Goal: Task Accomplishment & Management: Use online tool/utility

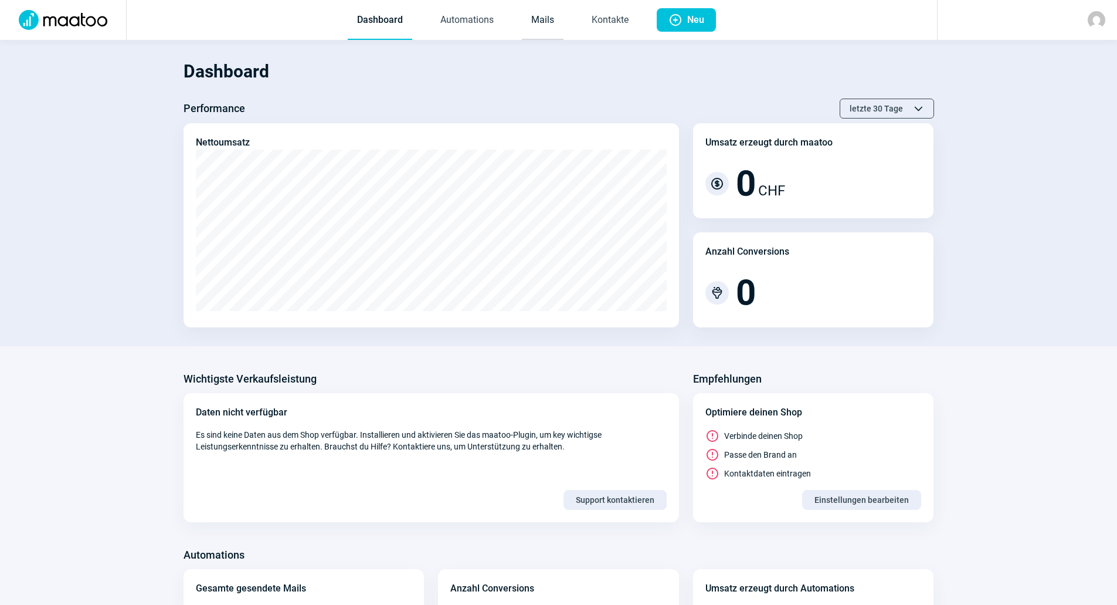
click at [532, 26] on link "Mails" at bounding box center [543, 20] width 42 height 39
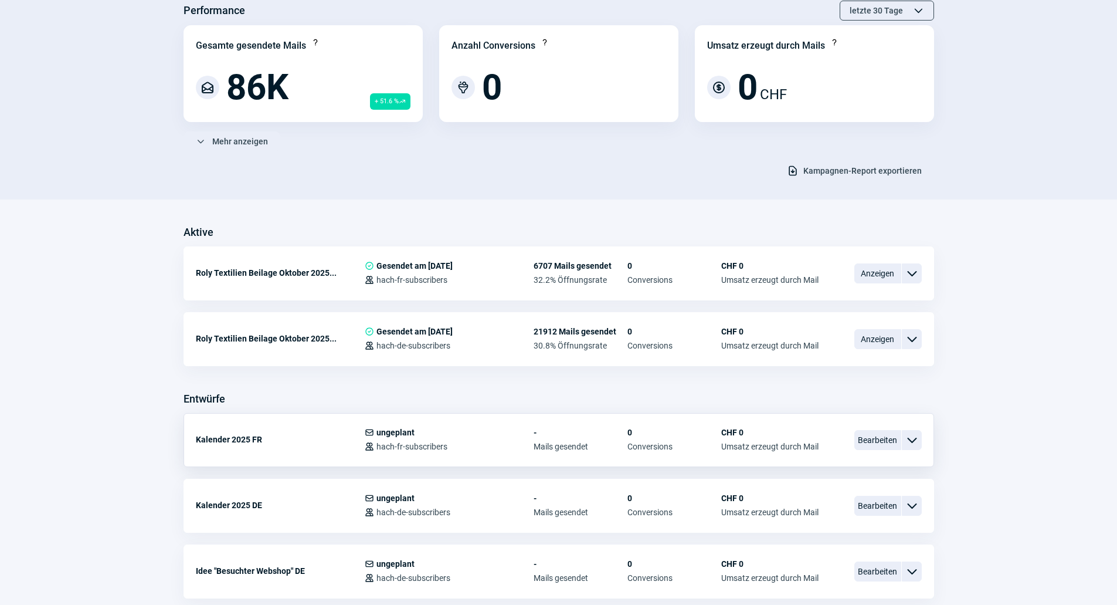
scroll to position [117, 0]
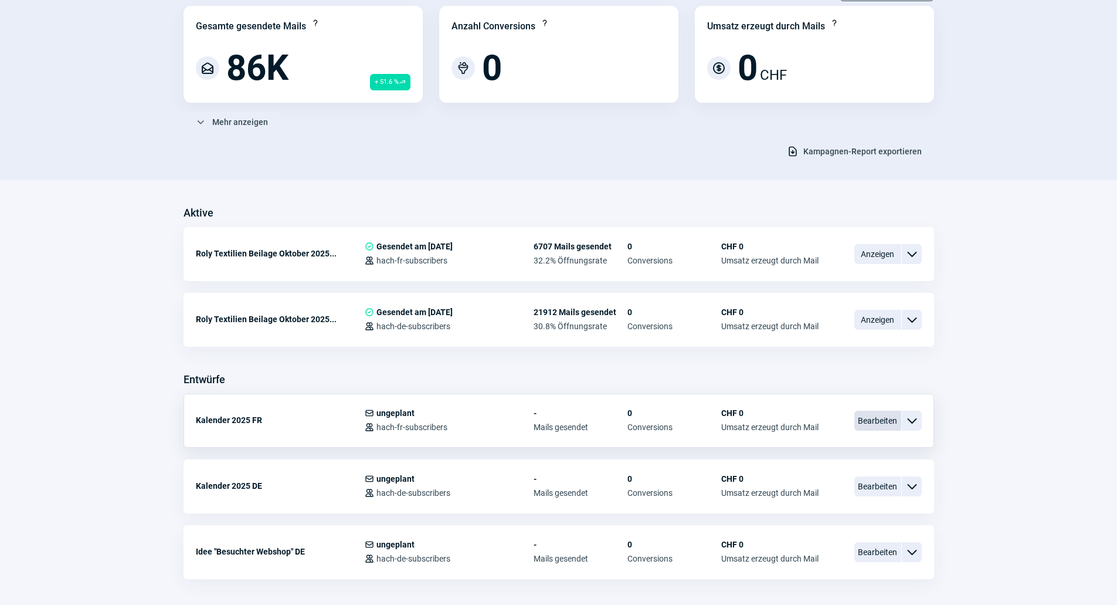
click at [857, 418] on span "Bearbeiten" at bounding box center [878, 421] width 47 height 20
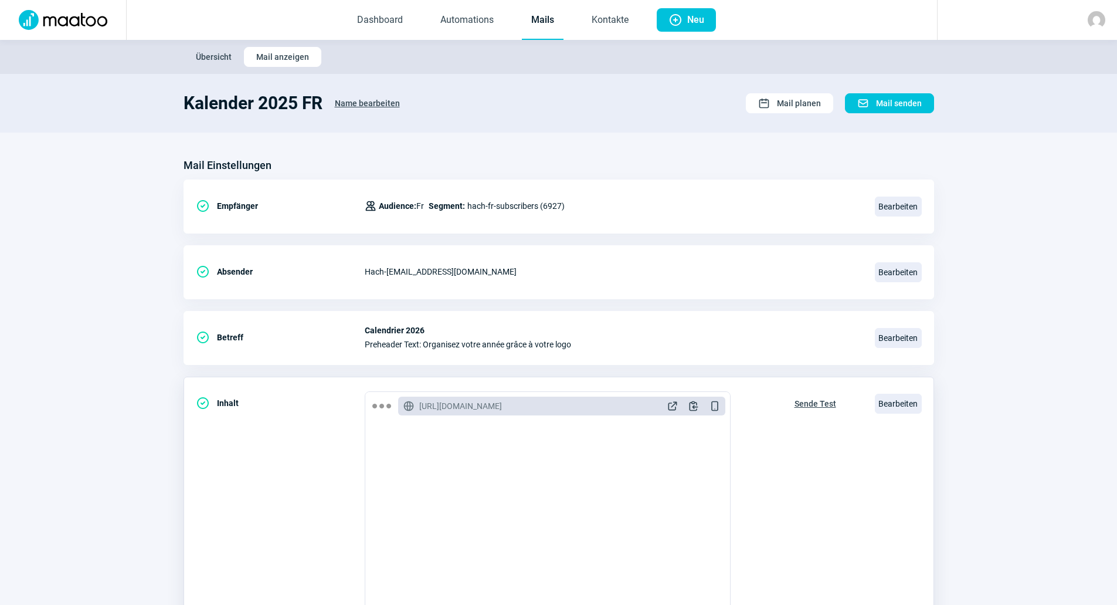
click at [799, 405] on span "Sende Test" at bounding box center [816, 403] width 42 height 19
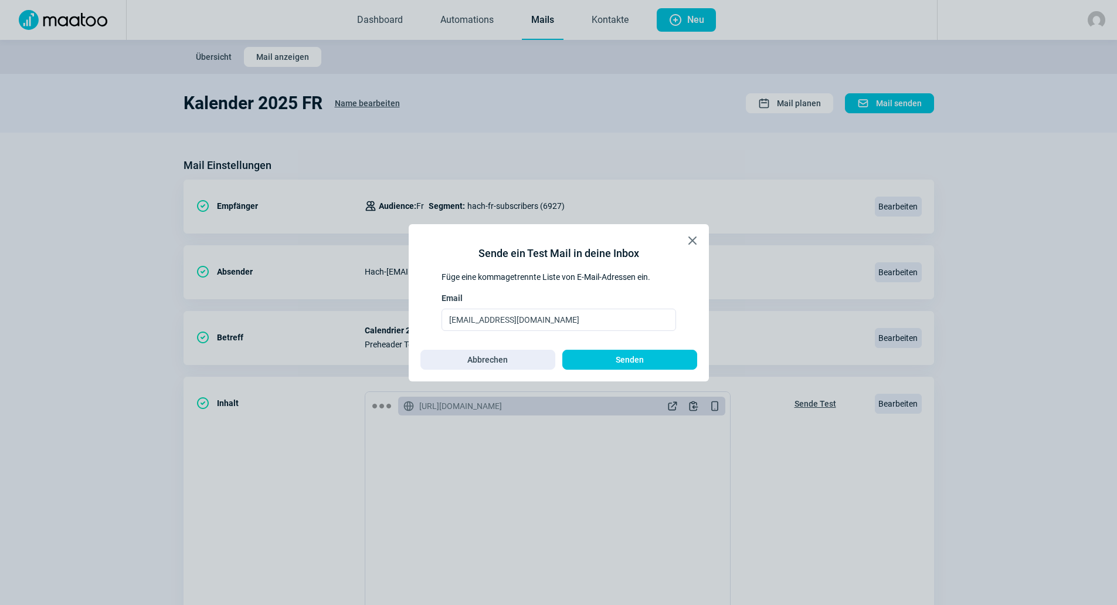
click at [696, 250] on div "Sende ein Test Mail in deine Inbox Füge eine kommagetrennte Liste von E-Mail-Ad…" at bounding box center [559, 303] width 277 height 134
click at [695, 249] on div "Sende ein Test Mail in deine Inbox Füge eine kommagetrennte Liste von E-Mail-Ad…" at bounding box center [559, 303] width 277 height 134
click at [694, 246] on span "X icon" at bounding box center [693, 240] width 14 height 14
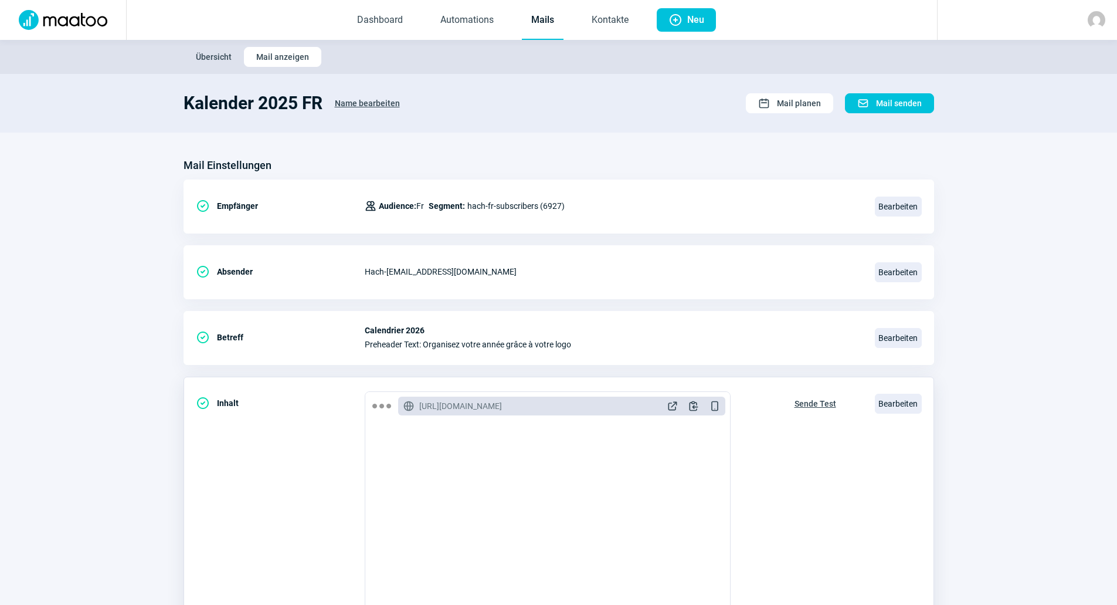
click at [899, 393] on div "Bearbeiten" at bounding box center [898, 403] width 47 height 25
click at [667, 410] on span "ExternalLink icon" at bounding box center [673, 406] width 12 height 12
